Goal: Book appointment/travel/reservation

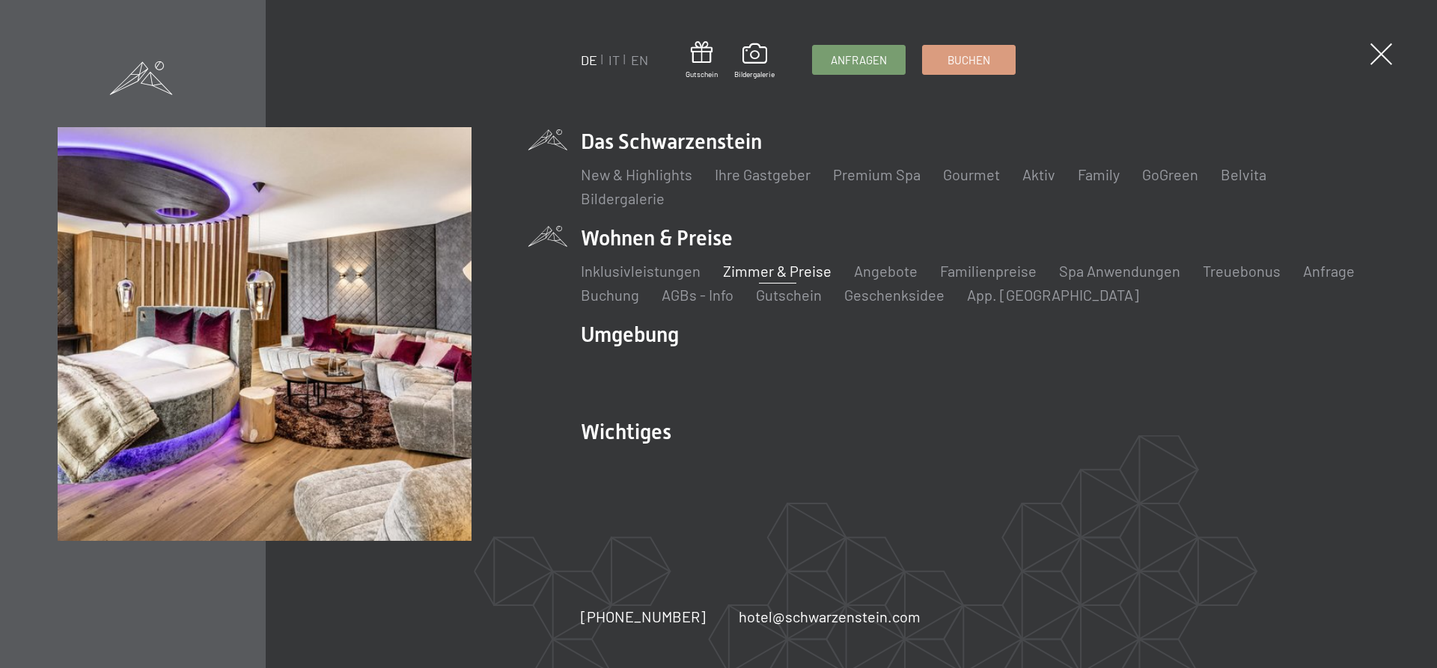
click at [767, 277] on link "Zimmer & Preise" at bounding box center [777, 271] width 109 height 18
click at [774, 268] on link "Zimmer & Preise" at bounding box center [777, 271] width 109 height 18
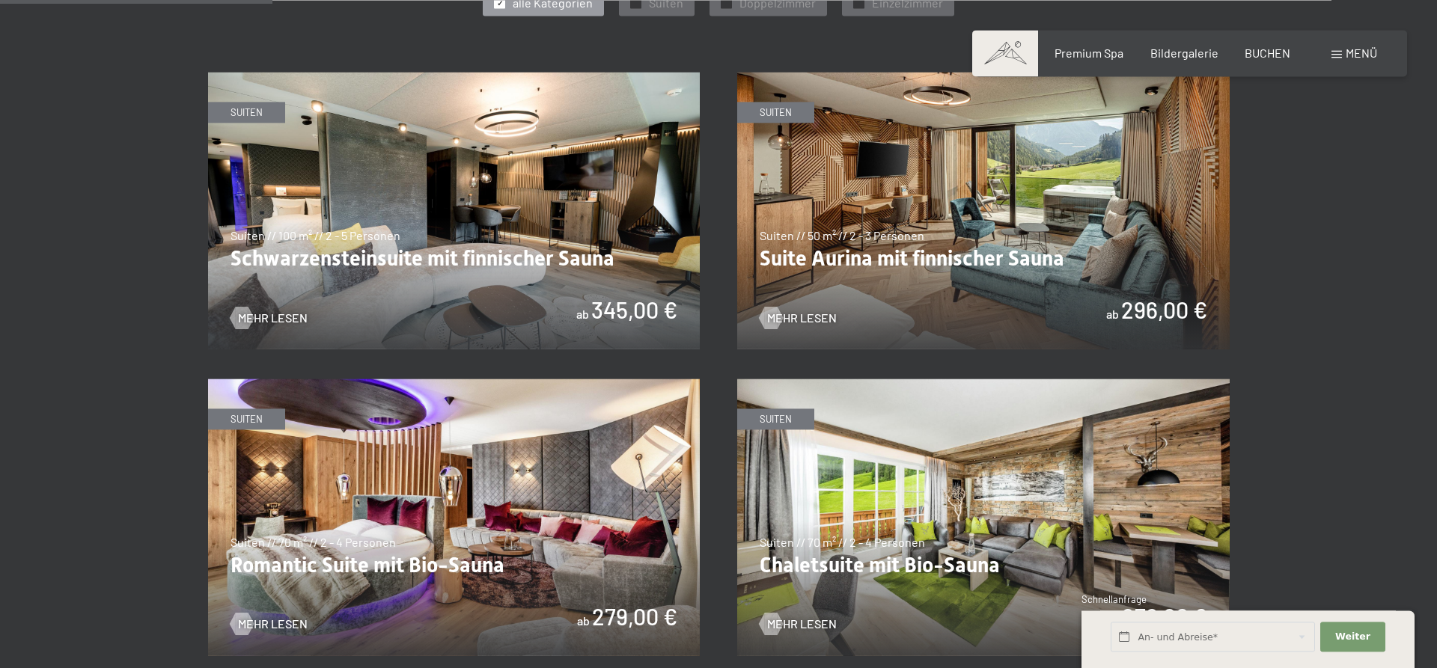
scroll to position [916, 0]
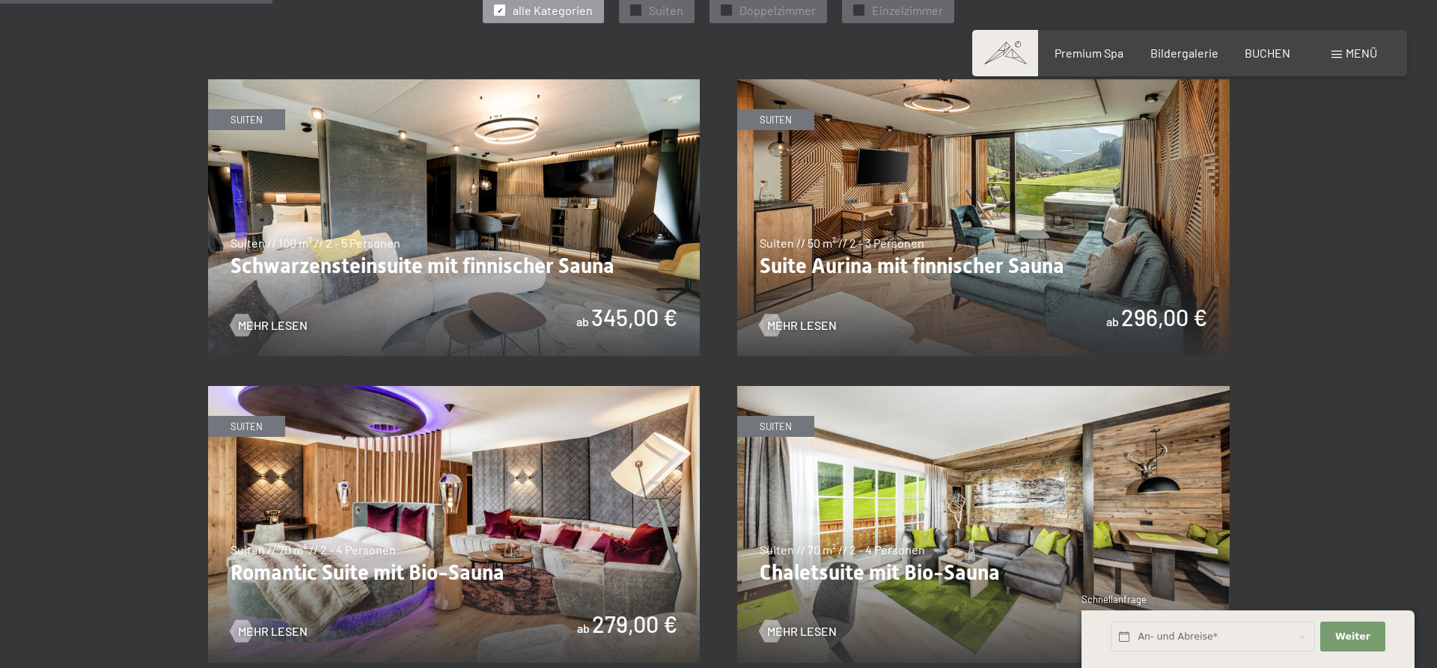
click at [414, 235] on img at bounding box center [454, 217] width 493 height 277
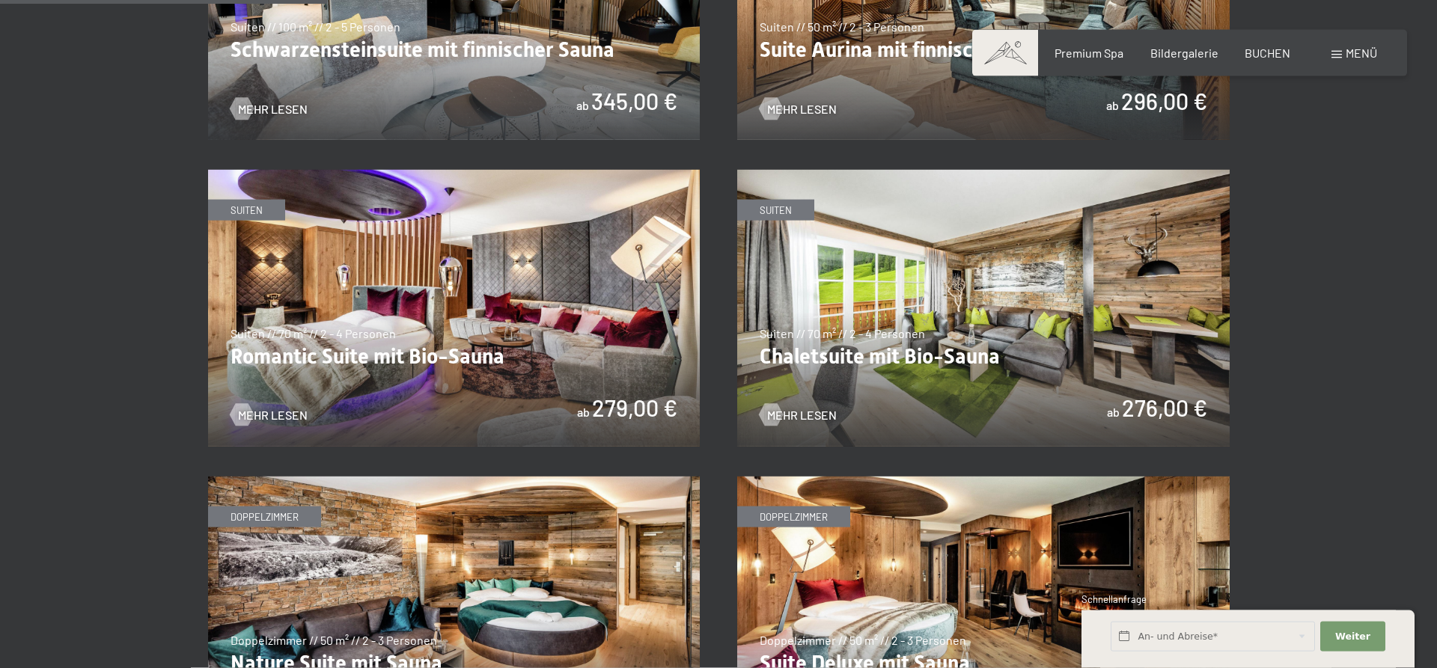
scroll to position [1145, 0]
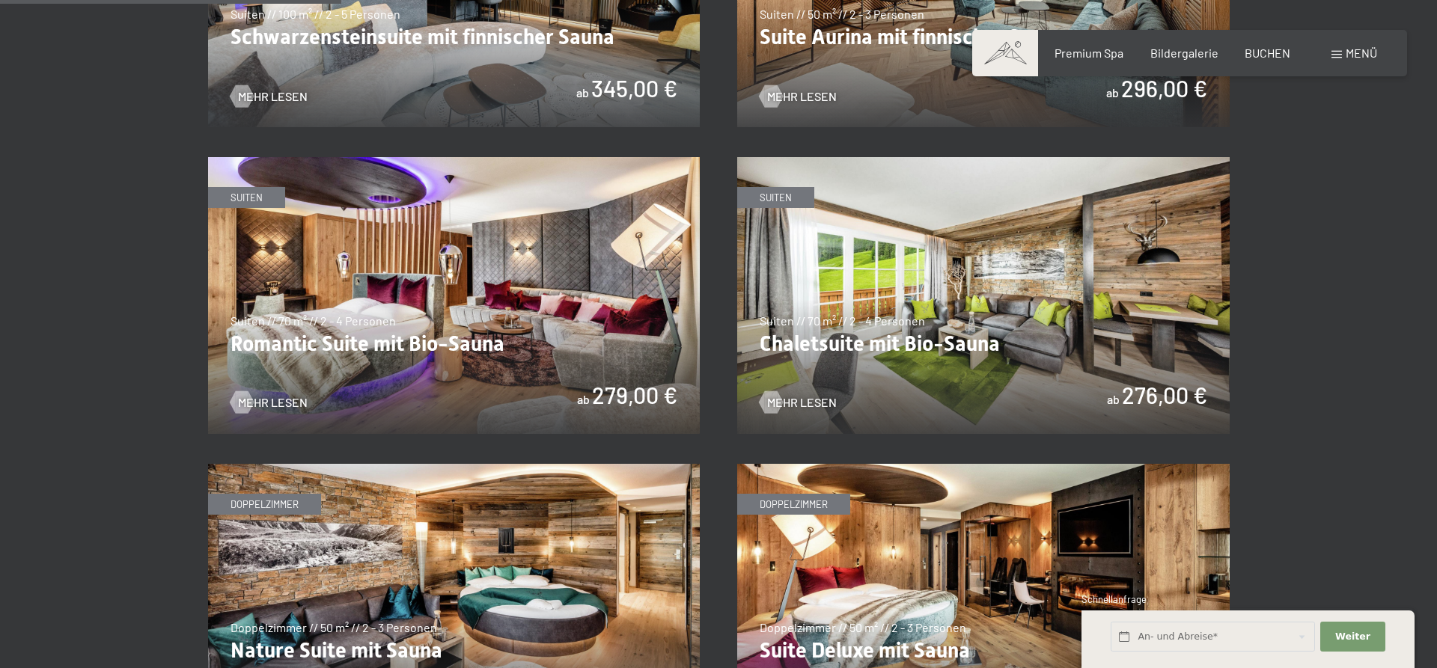
click at [439, 234] on img at bounding box center [454, 295] width 493 height 277
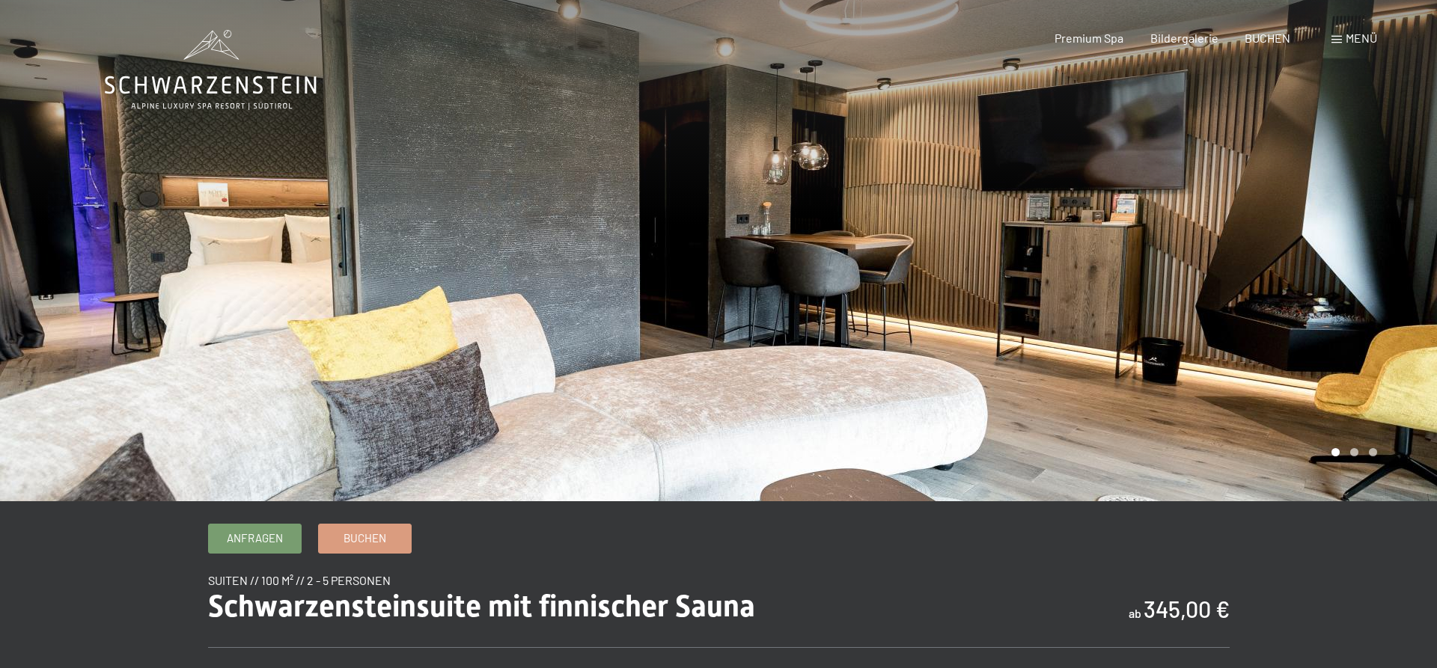
click at [920, 314] on div at bounding box center [1078, 251] width 719 height 502
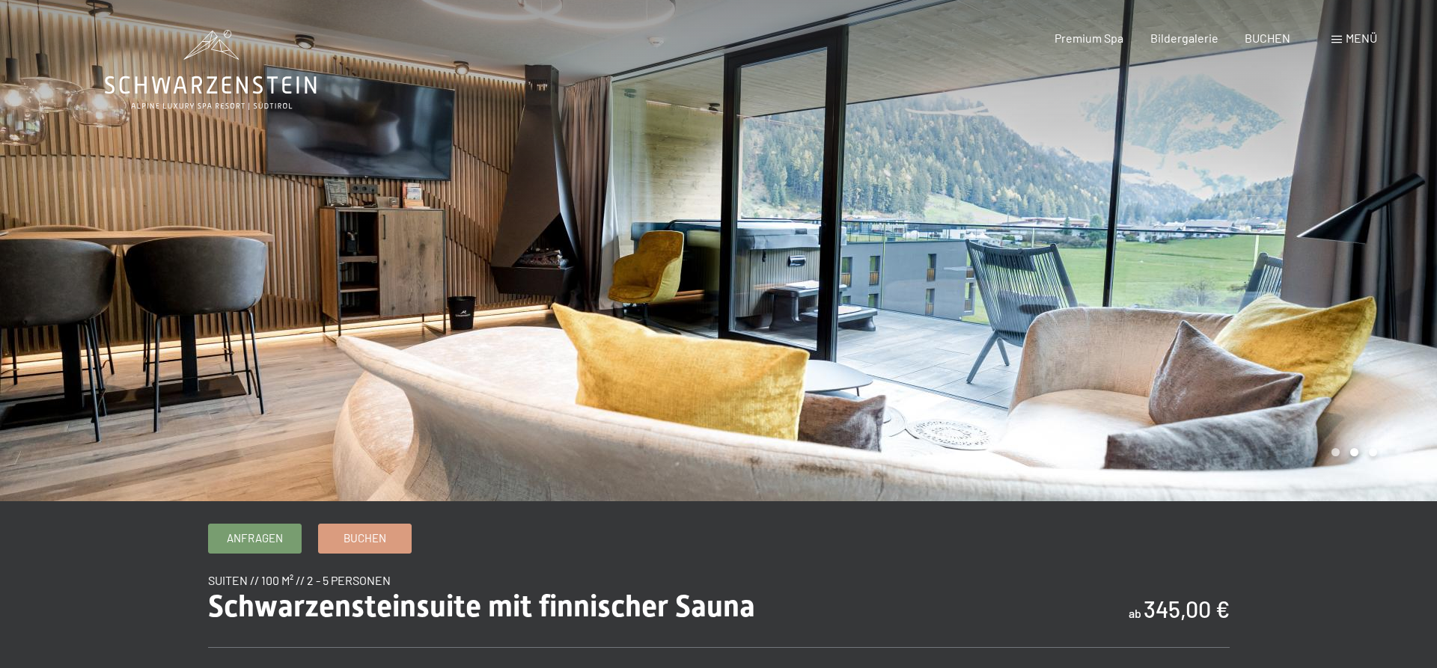
click at [1054, 305] on div at bounding box center [1078, 251] width 719 height 502
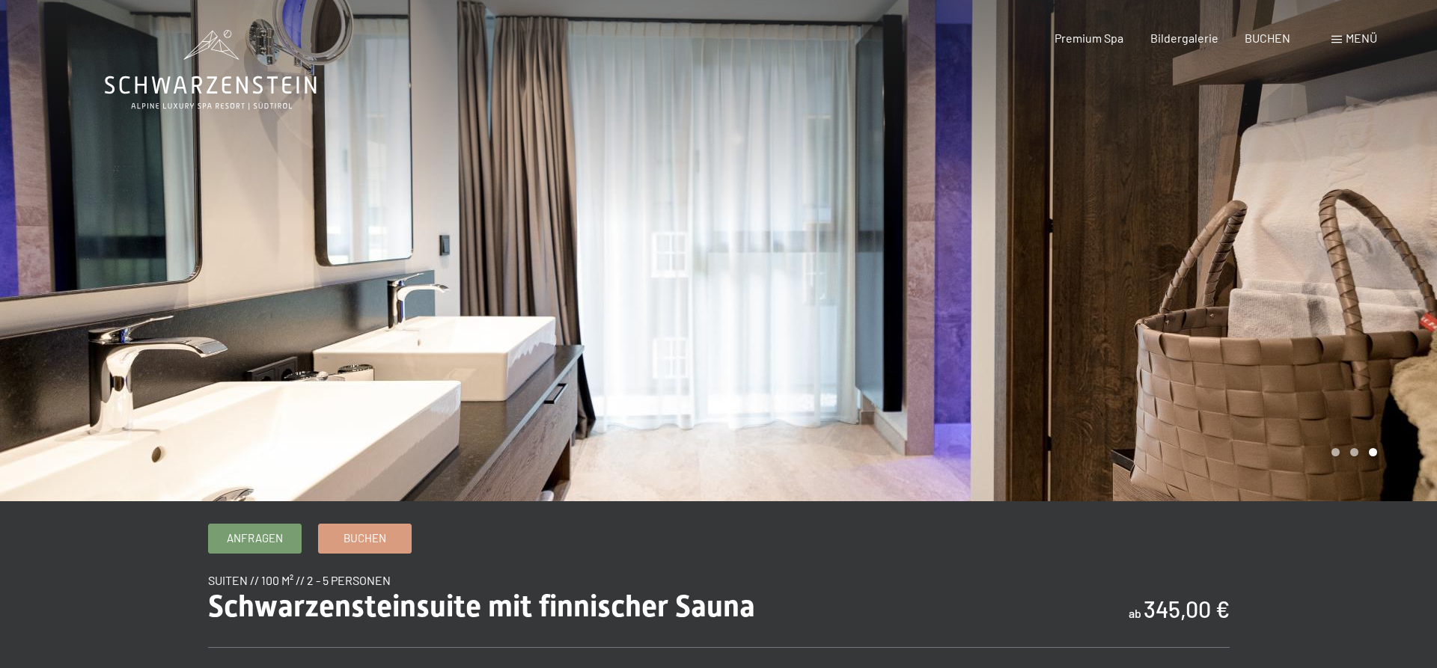
click at [1054, 305] on div at bounding box center [1078, 251] width 719 height 502
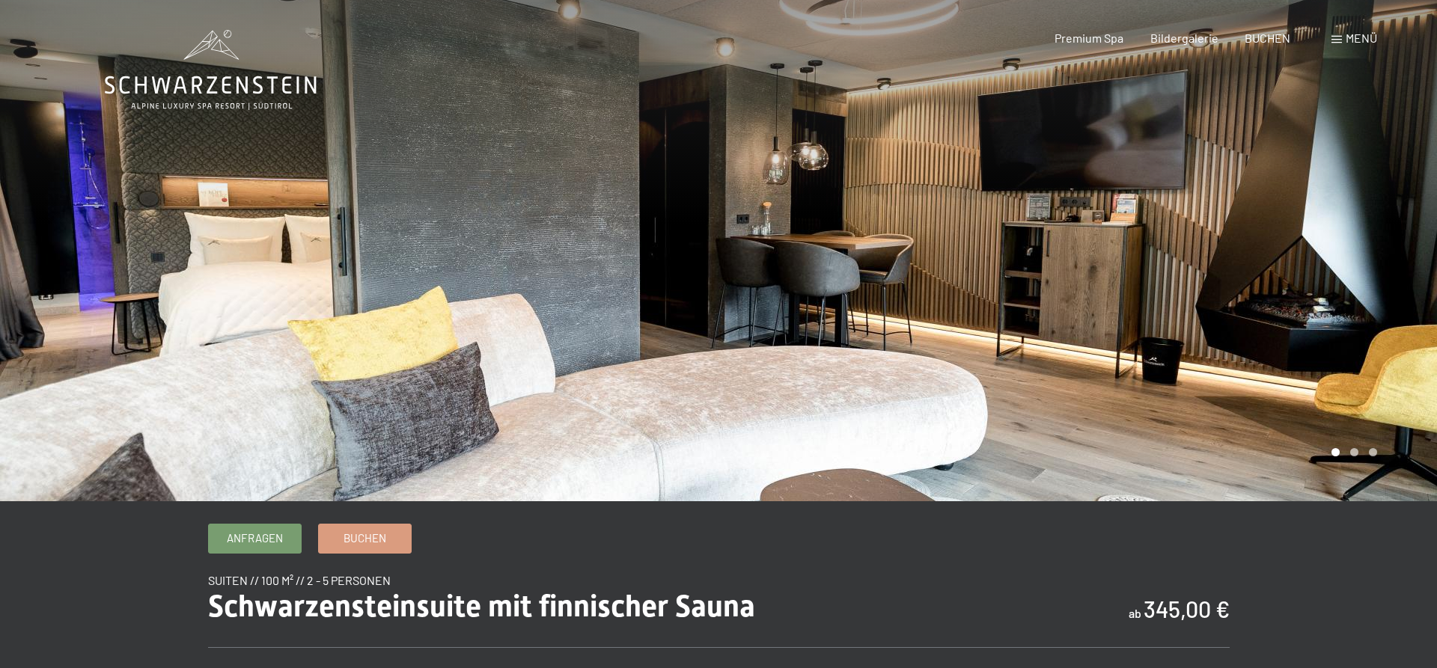
click at [1054, 305] on div at bounding box center [1078, 251] width 719 height 502
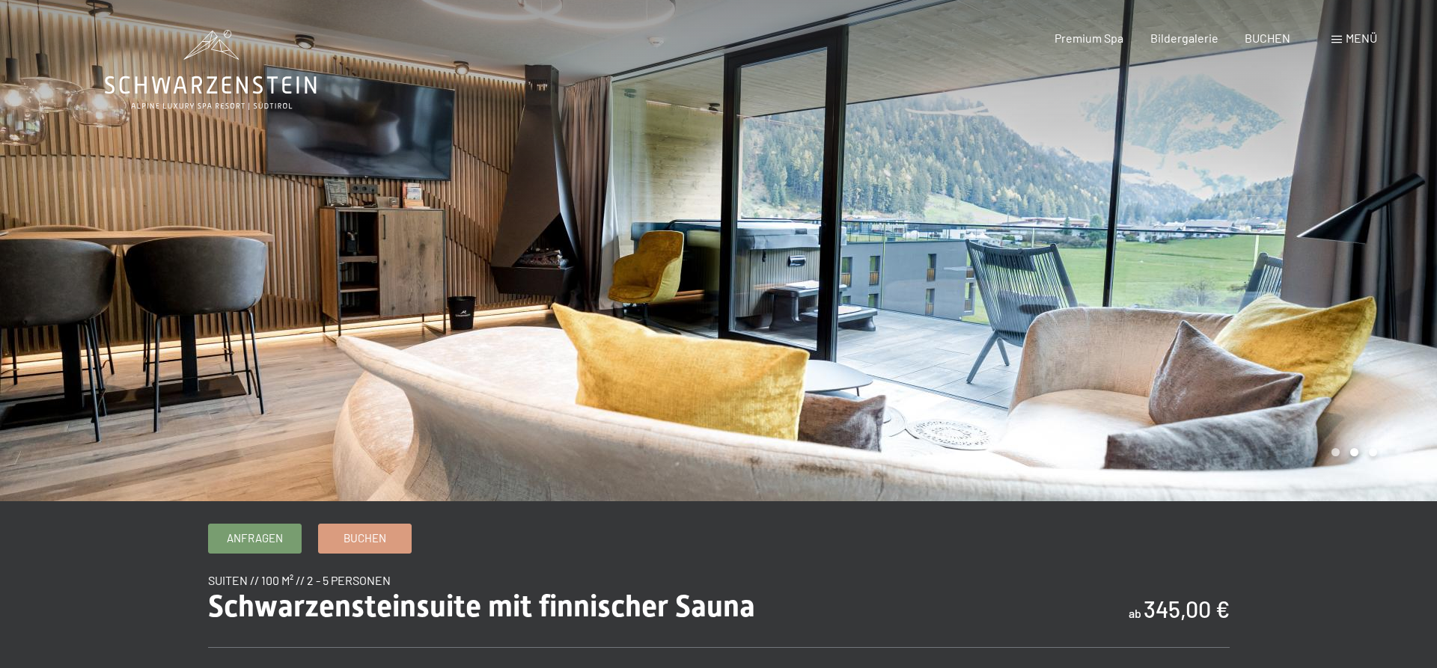
click at [1054, 305] on div at bounding box center [1078, 251] width 719 height 502
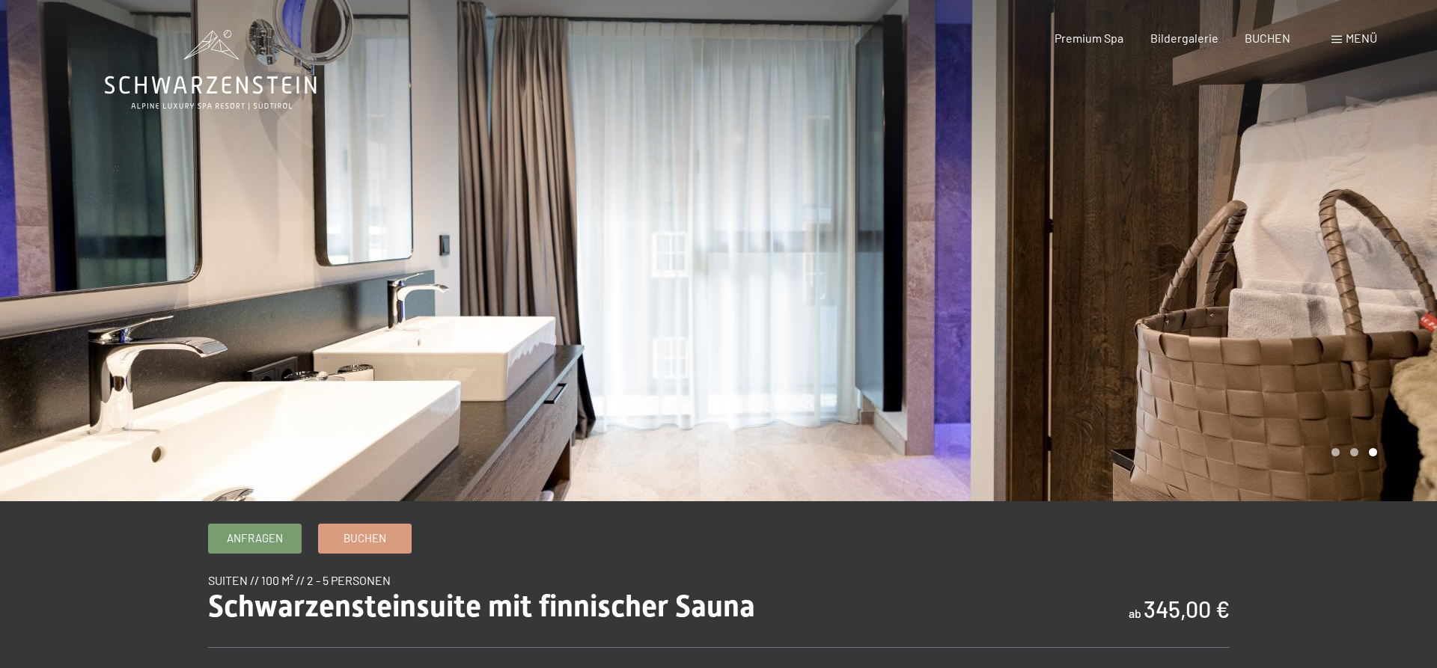
click at [1054, 305] on div at bounding box center [1078, 251] width 719 height 502
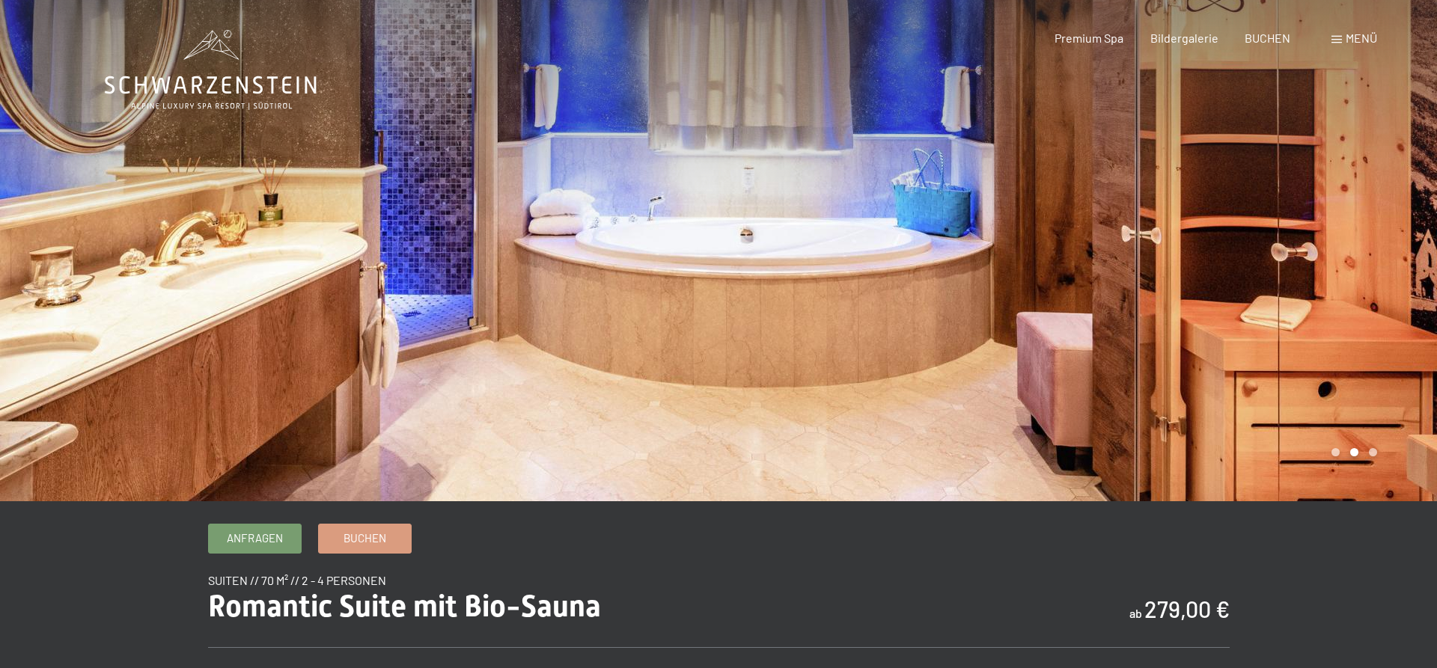
click at [1133, 40] on div "Premium Spa Bildergalerie BUCHEN" at bounding box center [1159, 38] width 314 height 16
click at [1091, 34] on span "Premium Spa" at bounding box center [1089, 35] width 69 height 14
